Goal: Task Accomplishment & Management: Use online tool/utility

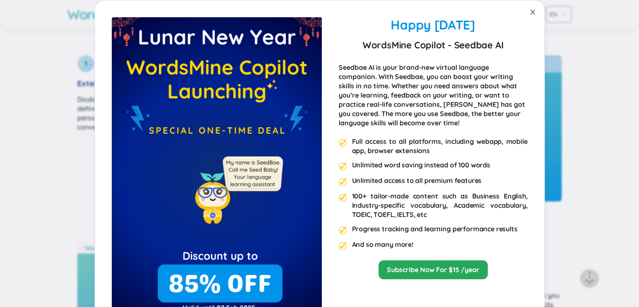
click at [529, 15] on icon "close" at bounding box center [532, 12] width 7 height 7
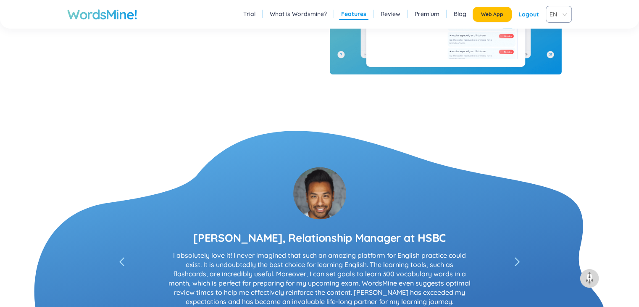
scroll to position [1435, 0]
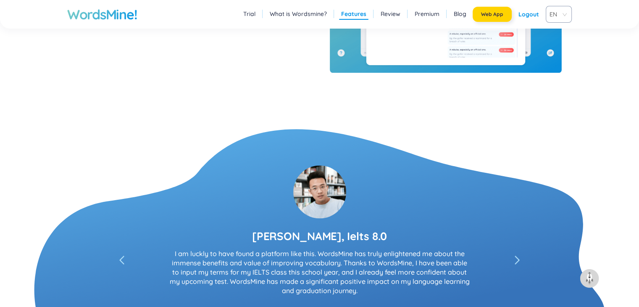
click at [484, 16] on span "Web App" at bounding box center [492, 14] width 22 height 7
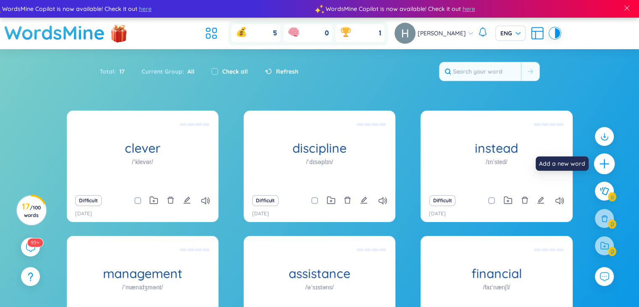
click at [613, 163] on div at bounding box center [604, 163] width 21 height 21
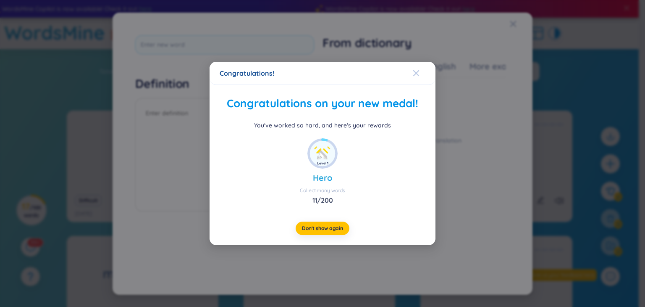
click at [416, 74] on icon "Close" at bounding box center [416, 73] width 7 height 7
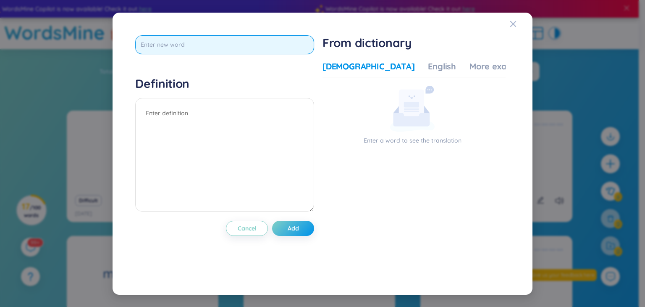
paste input "fluctuated"
type input "fluctuated"
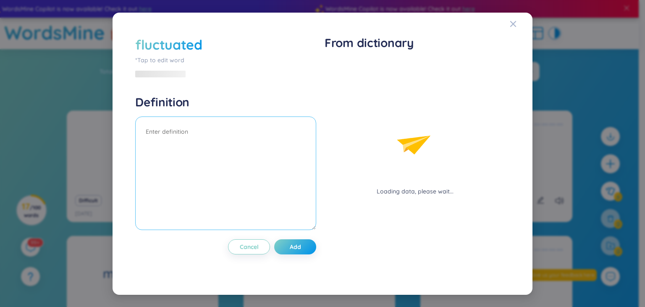
click at [207, 111] on div "Definition" at bounding box center [225, 164] width 181 height 138
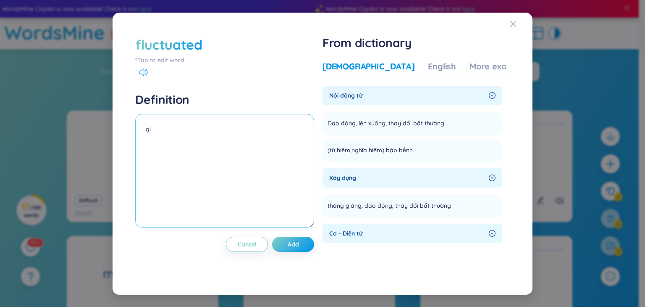
type textarea "g"
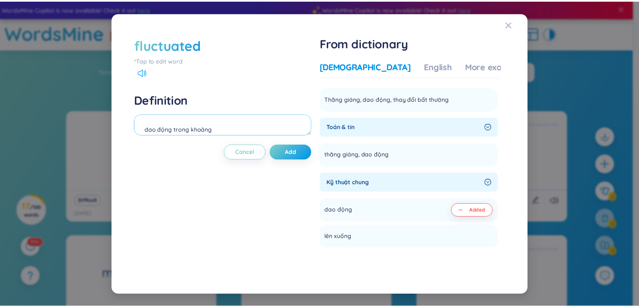
scroll to position [163, 0]
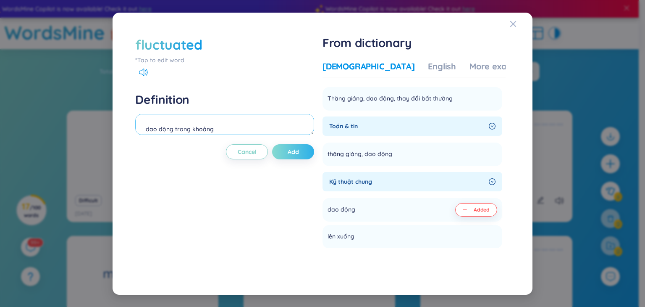
type textarea "dao động trong khoảng"
click at [309, 151] on button "Add" at bounding box center [293, 151] width 42 height 15
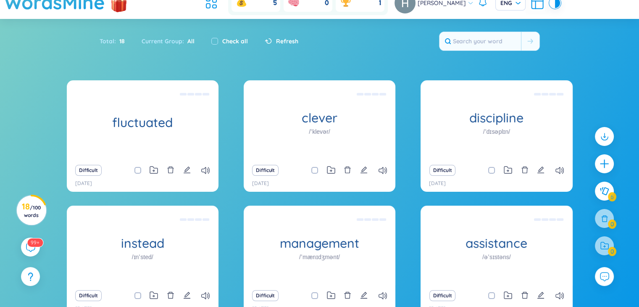
scroll to position [30, 0]
